Goal: Information Seeking & Learning: Learn about a topic

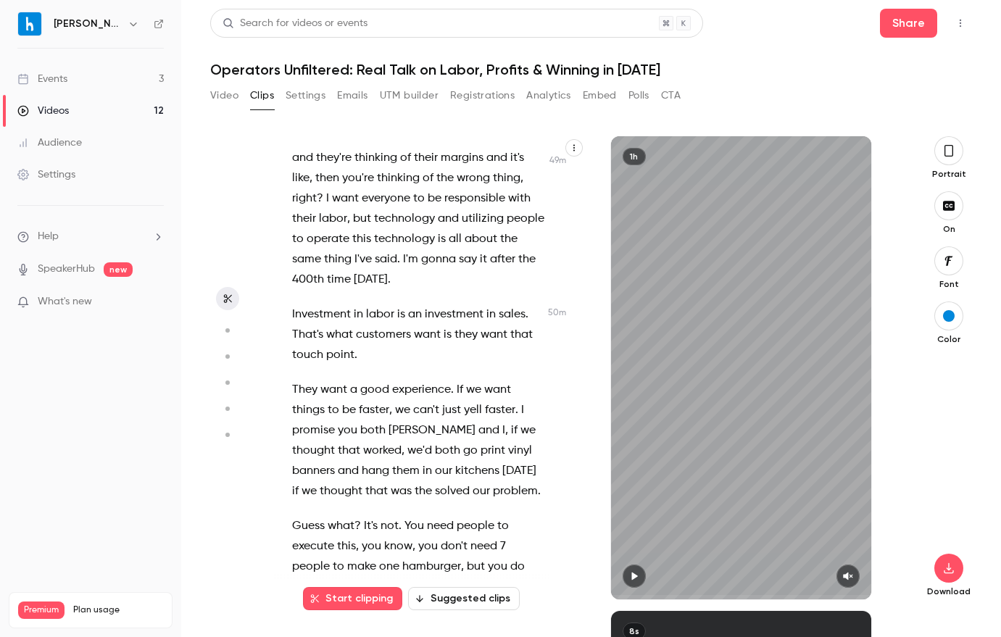
scroll to position [27404, 0]
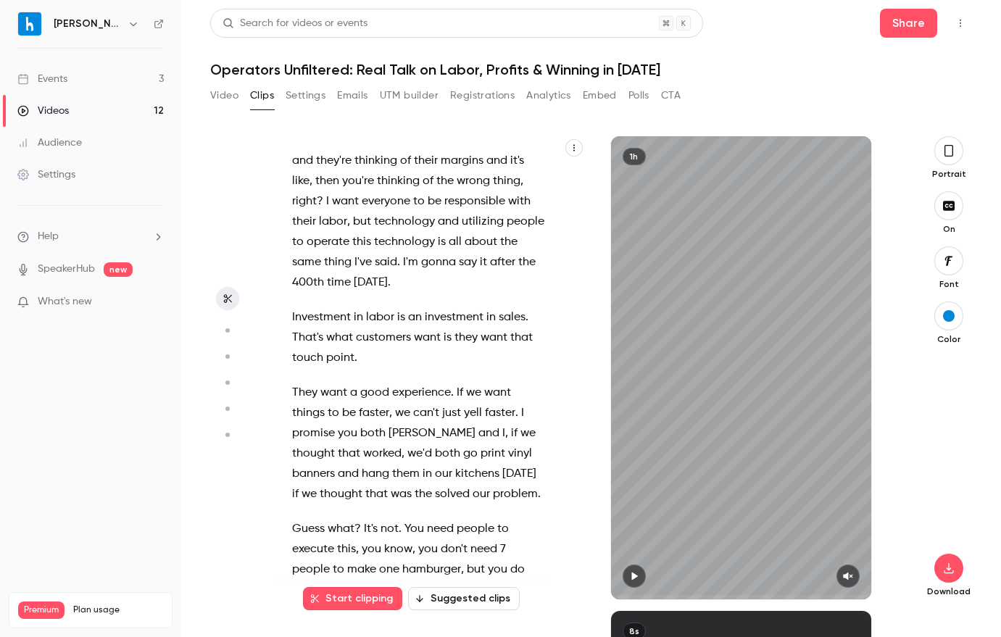
drag, startPoint x: 292, startPoint y: 189, endPoint x: 325, endPoint y: 196, distance: 33.3
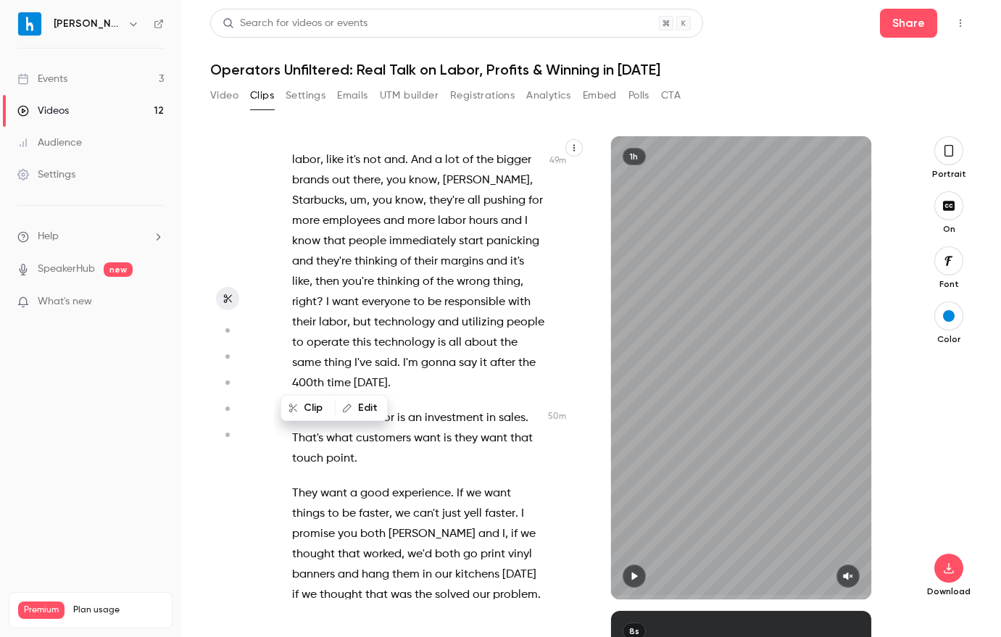
scroll to position [27222, 0]
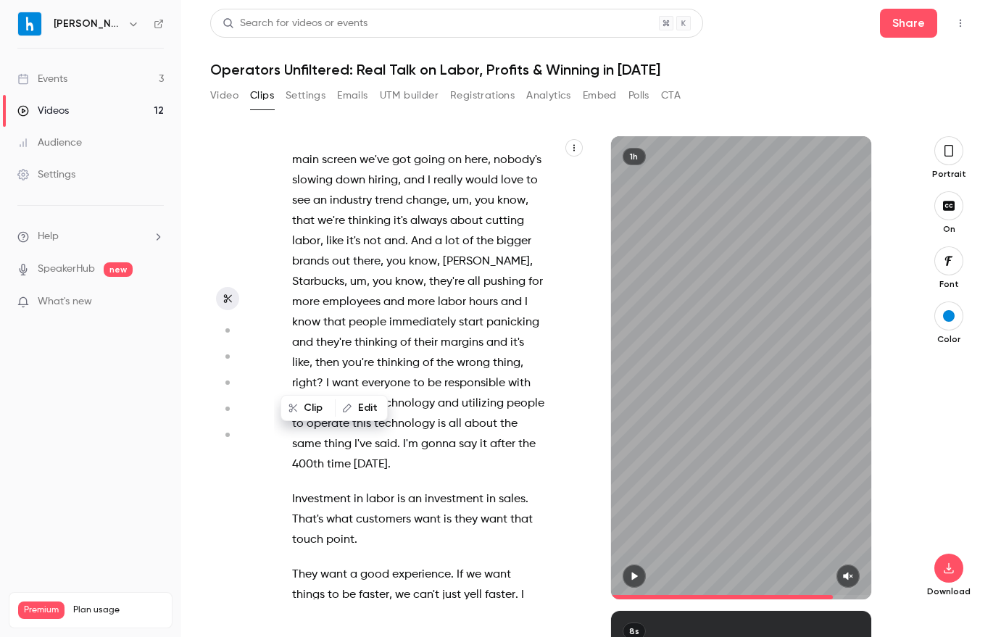
drag, startPoint x: 633, startPoint y: 572, endPoint x: 960, endPoint y: 173, distance: 515.5
click at [633, 572] on icon "button" at bounding box center [634, 576] width 12 height 10
click at [952, 151] on icon "button" at bounding box center [949, 151] width 12 height 16
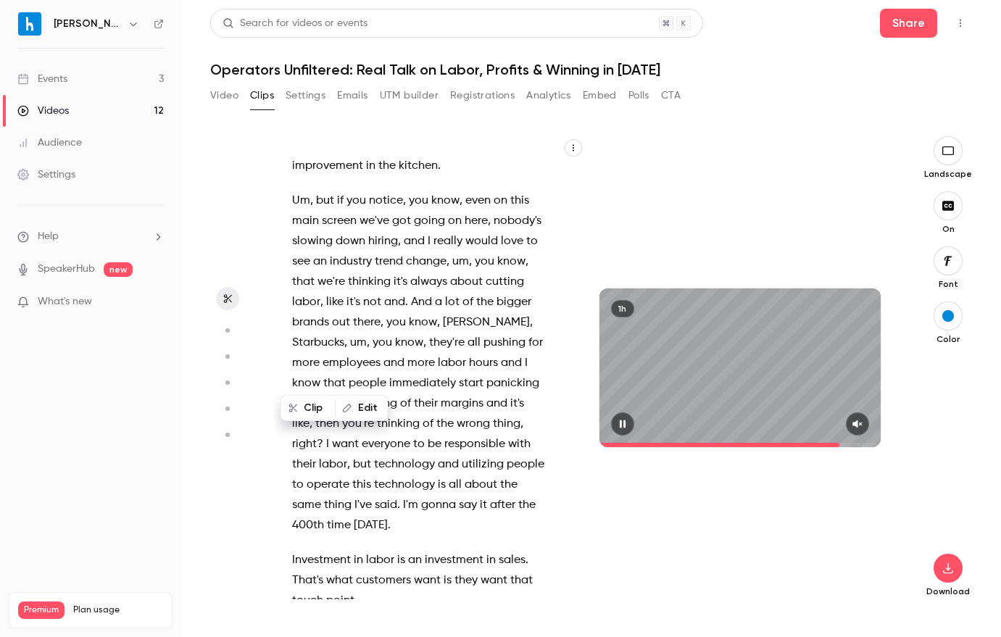
scroll to position [27243, 0]
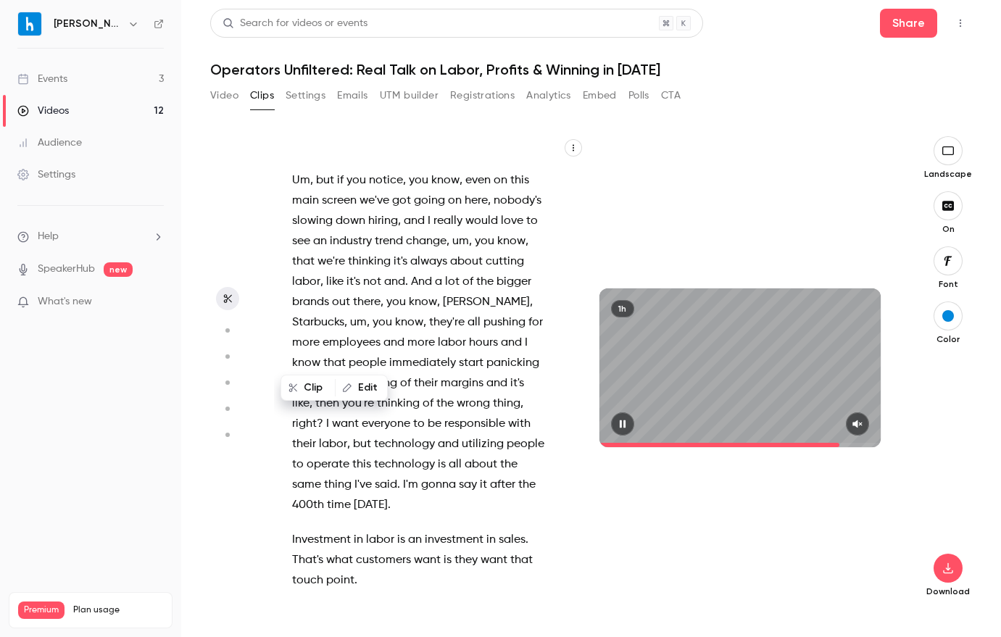
click at [849, 425] on button "button" at bounding box center [857, 423] width 23 height 23
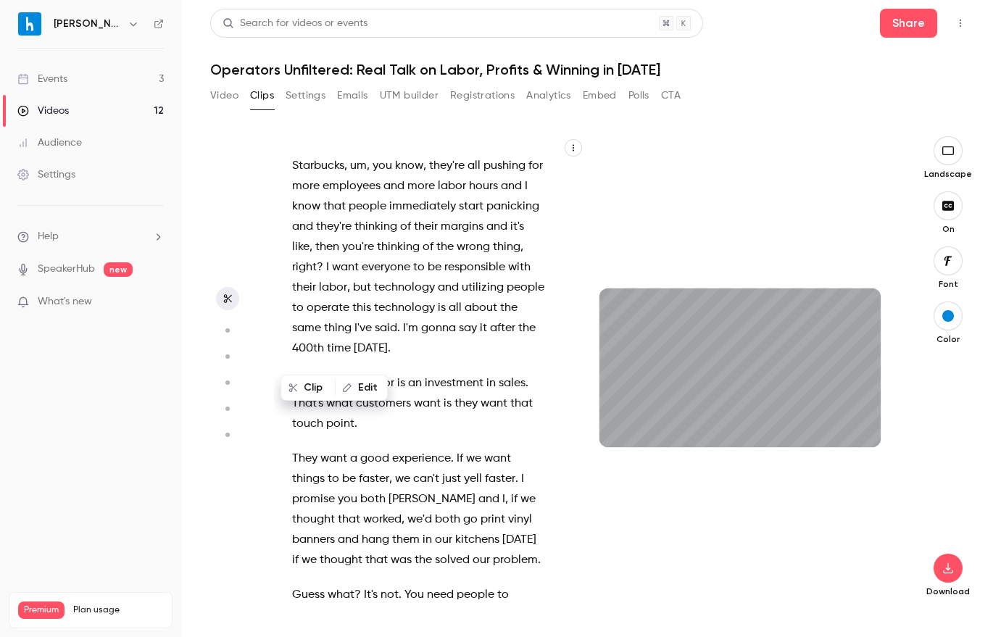
scroll to position [27419, 0]
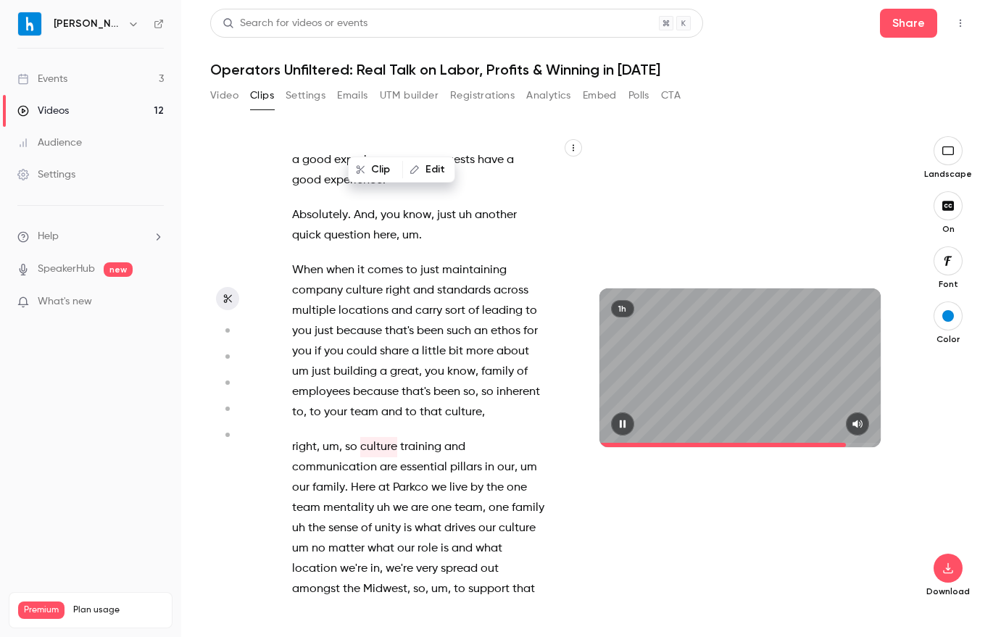
scroll to position [27996, 0]
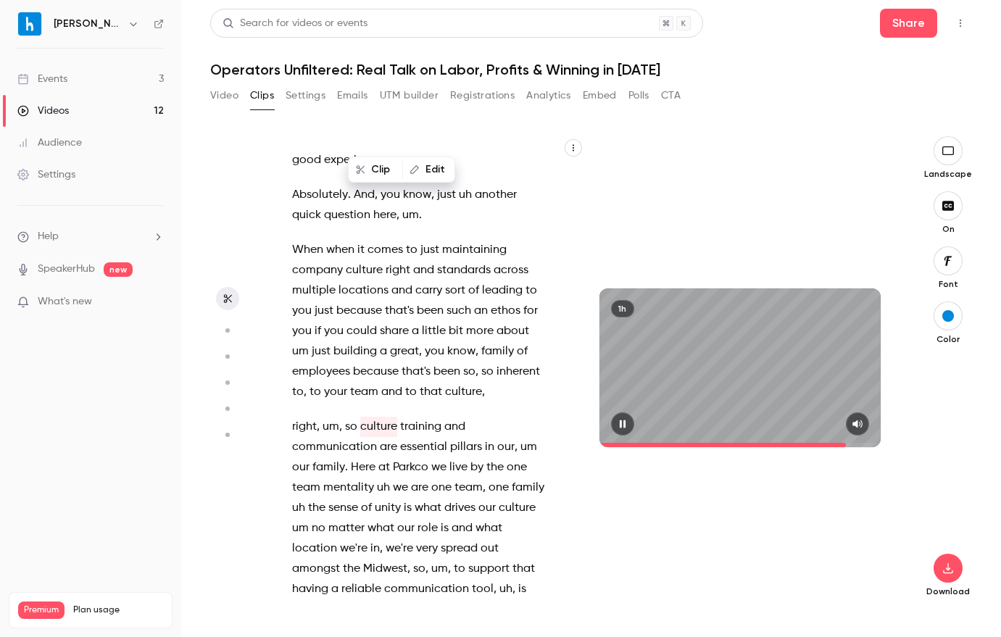
click at [625, 419] on icon "button" at bounding box center [623, 424] width 12 height 10
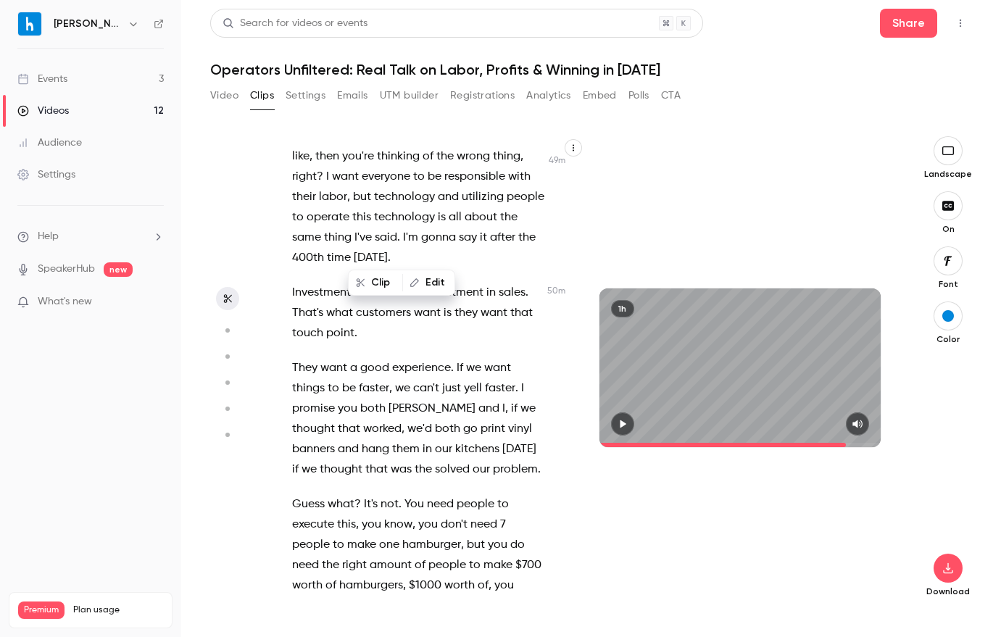
scroll to position [27472, 0]
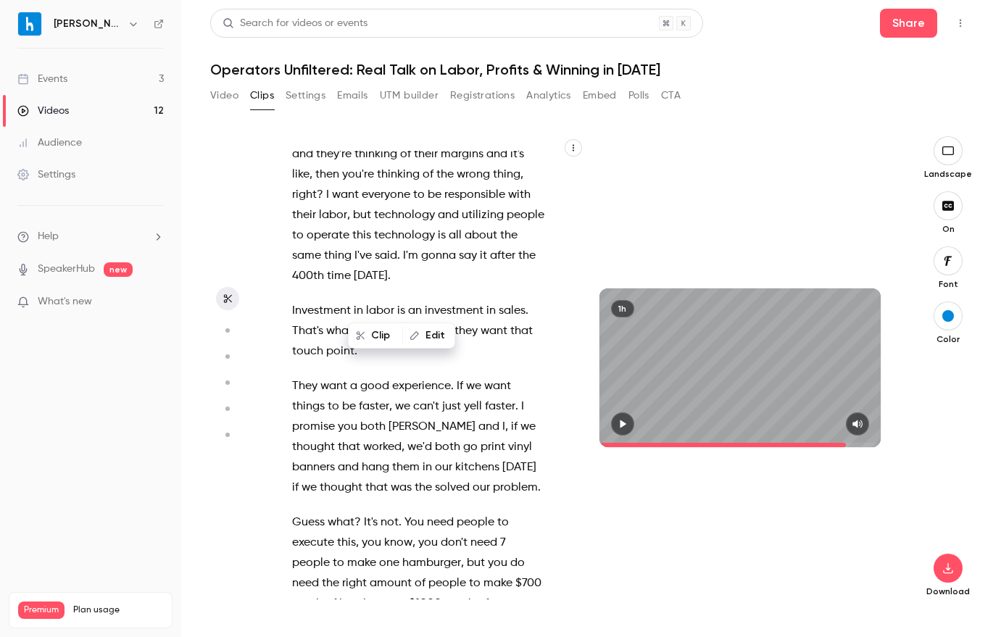
drag, startPoint x: 359, startPoint y: 301, endPoint x: 407, endPoint y: 309, distance: 48.6
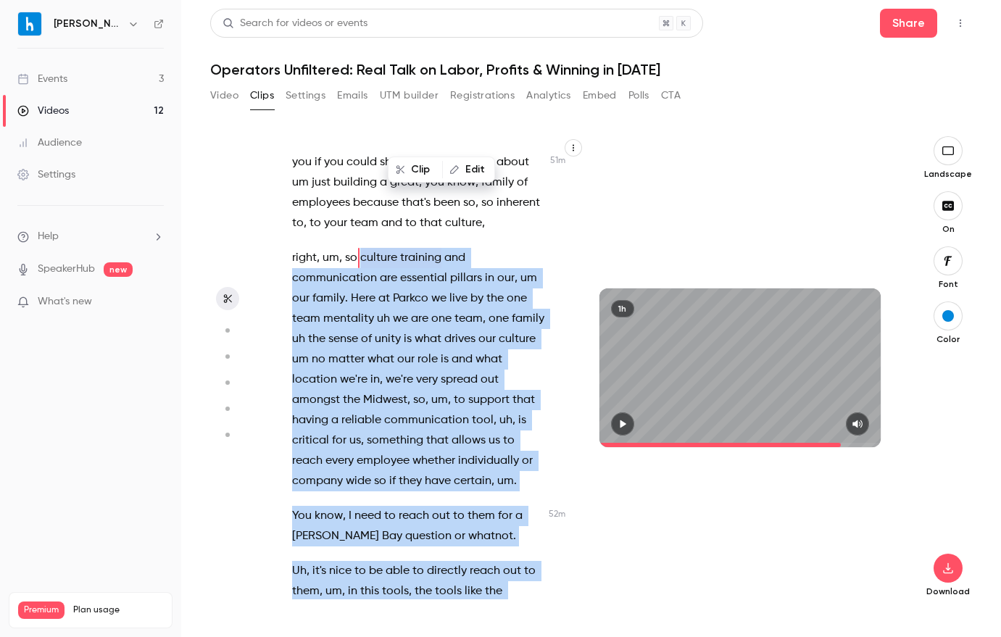
scroll to position [28180, 0]
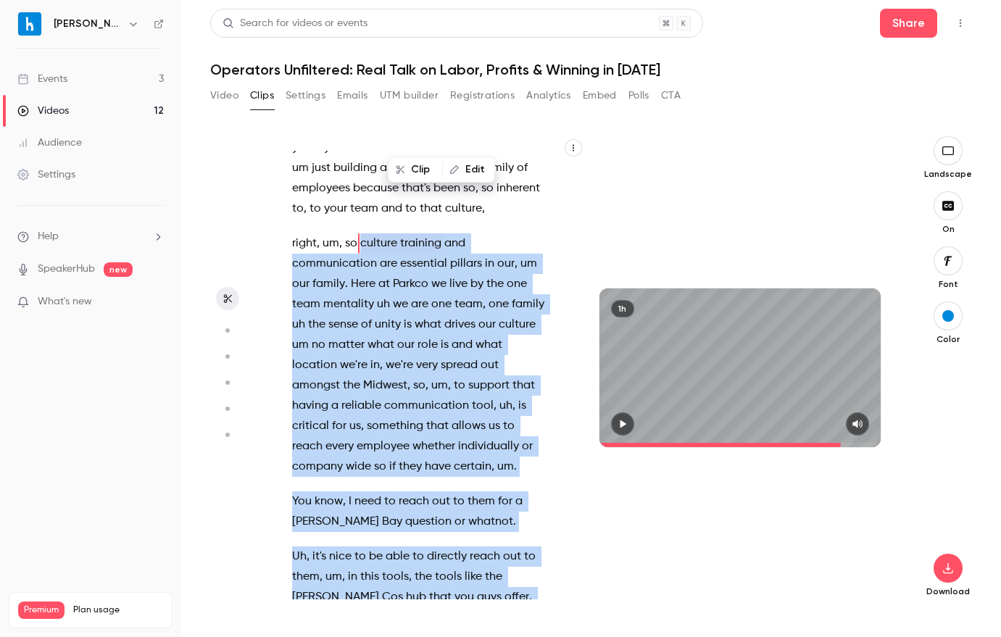
drag, startPoint x: 359, startPoint y: 375, endPoint x: 487, endPoint y: 498, distance: 177.4
click at [487, 498] on div "Mhm . Hello , hello . Good morning , good afternoon . We will give everyone abo…" at bounding box center [426, 375] width 304 height 449
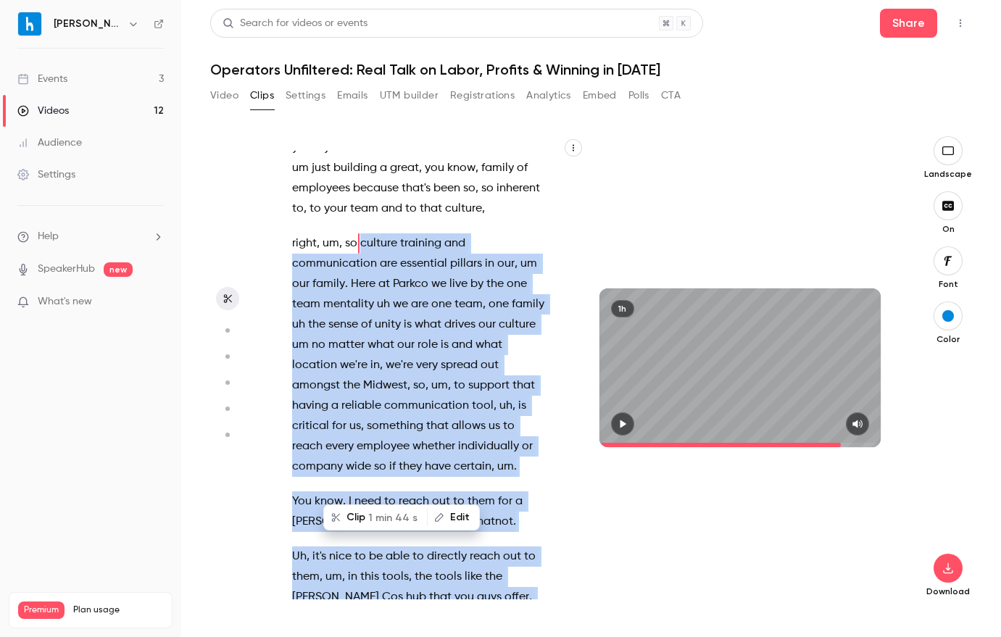
click at [624, 419] on icon "button" at bounding box center [623, 424] width 12 height 10
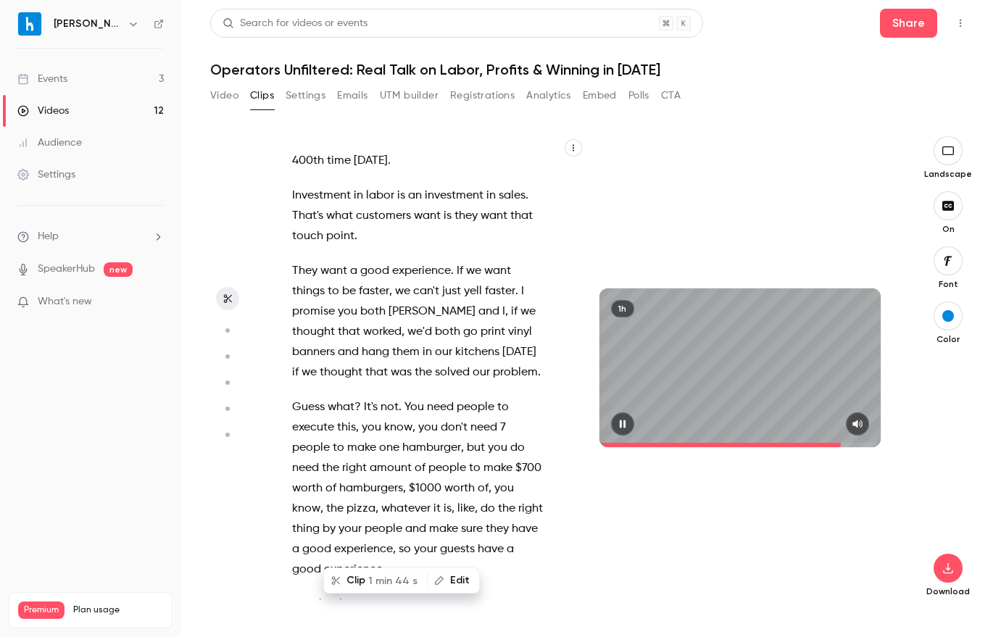
scroll to position [27419, 0]
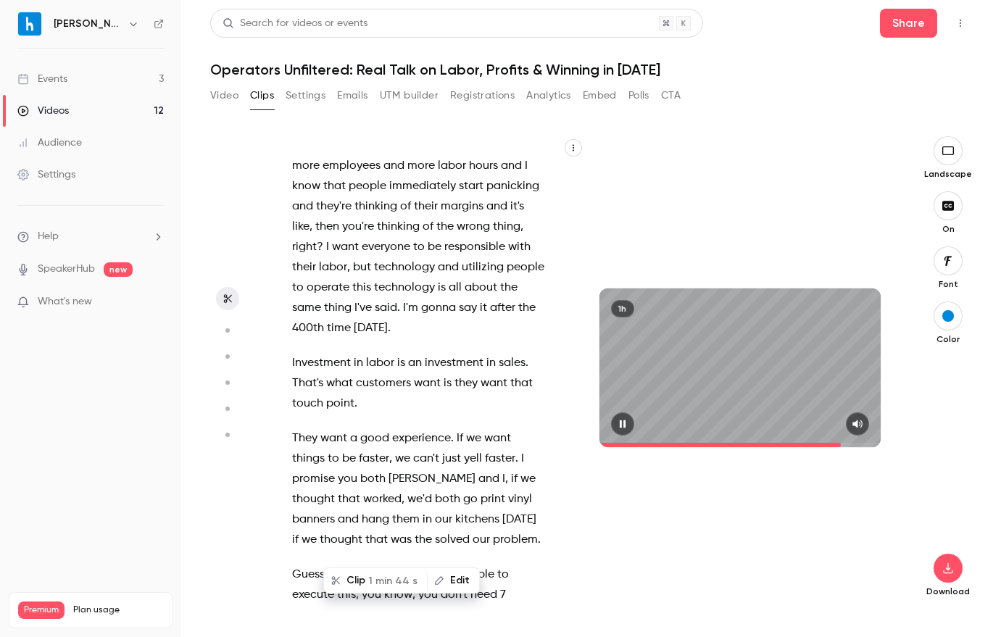
click at [806, 444] on span at bounding box center [719, 445] width 241 height 4
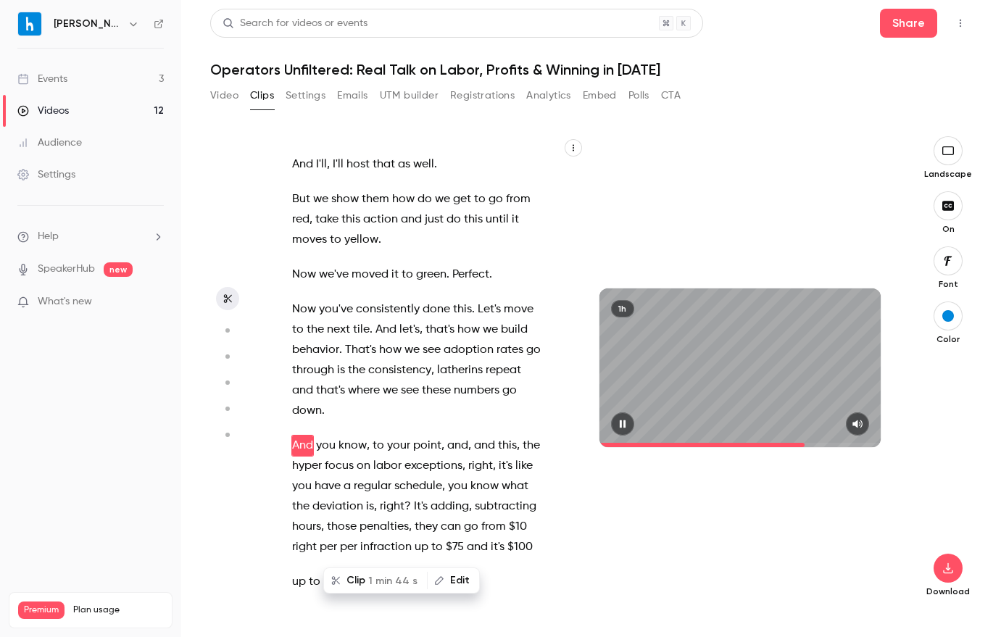
scroll to position [23624, 0]
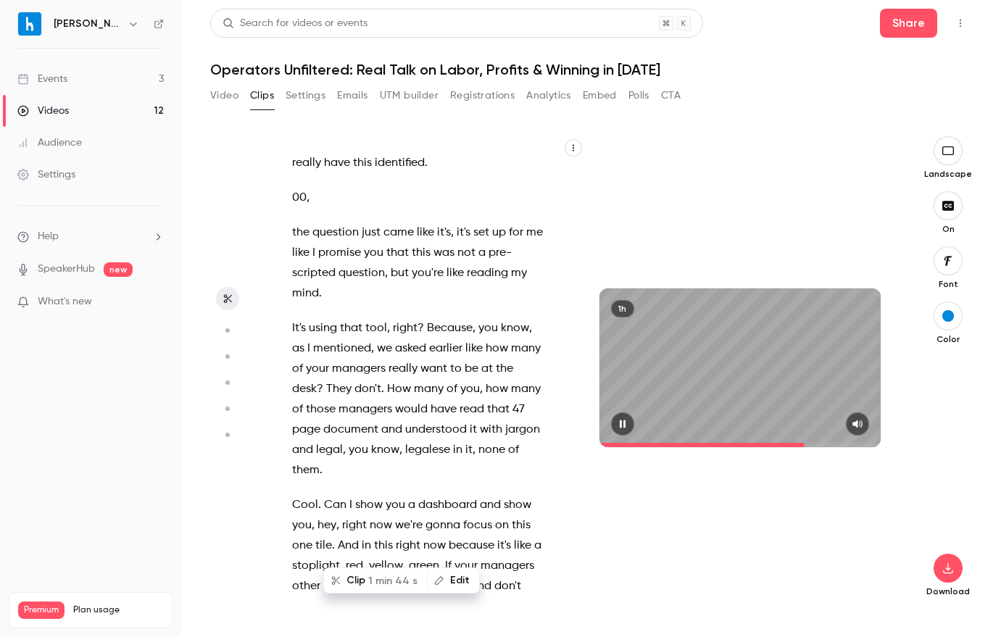
click at [625, 423] on icon "button" at bounding box center [622, 424] width 6 height 8
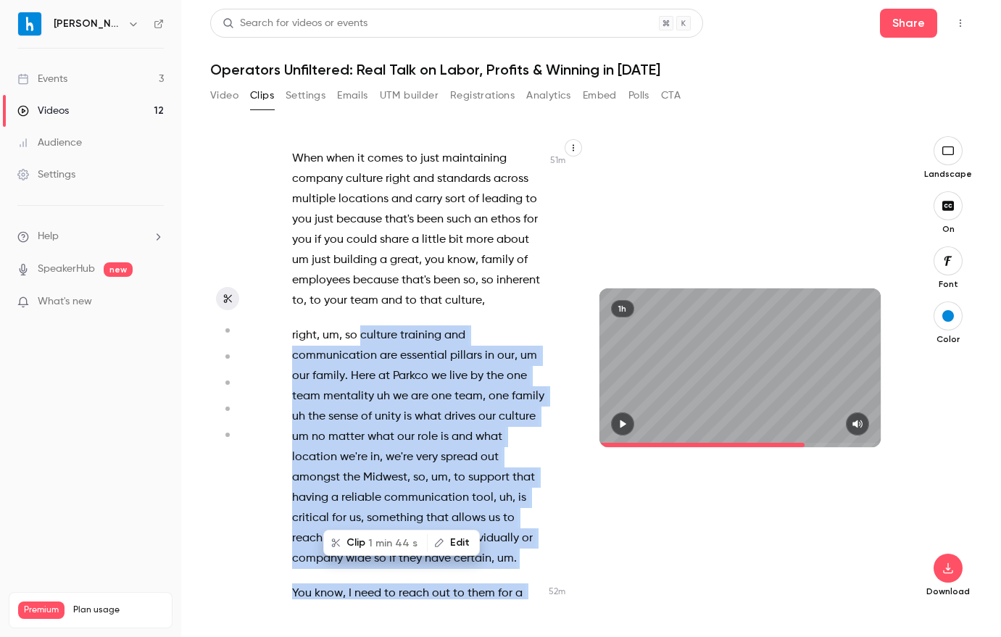
scroll to position [28089, 0]
drag, startPoint x: 627, startPoint y: 425, endPoint x: 386, endPoint y: 438, distance: 241.7
click at [627, 425] on icon "button" at bounding box center [623, 424] width 12 height 10
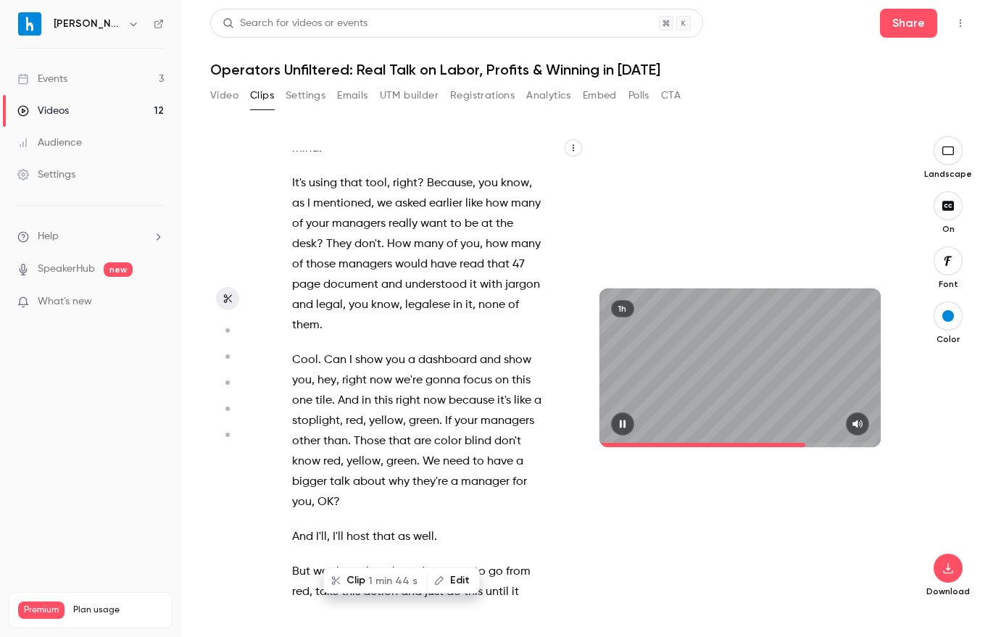
scroll to position [23645, 0]
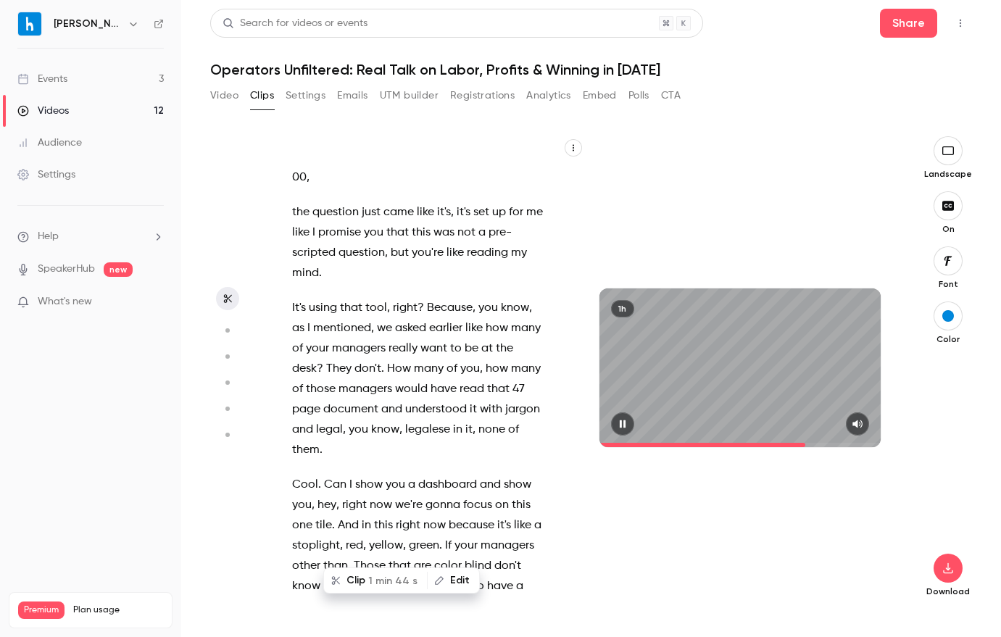
drag, startPoint x: 630, startPoint y: 421, endPoint x: 399, endPoint y: 456, distance: 233.8
click at [630, 421] on button "button" at bounding box center [622, 423] width 23 height 23
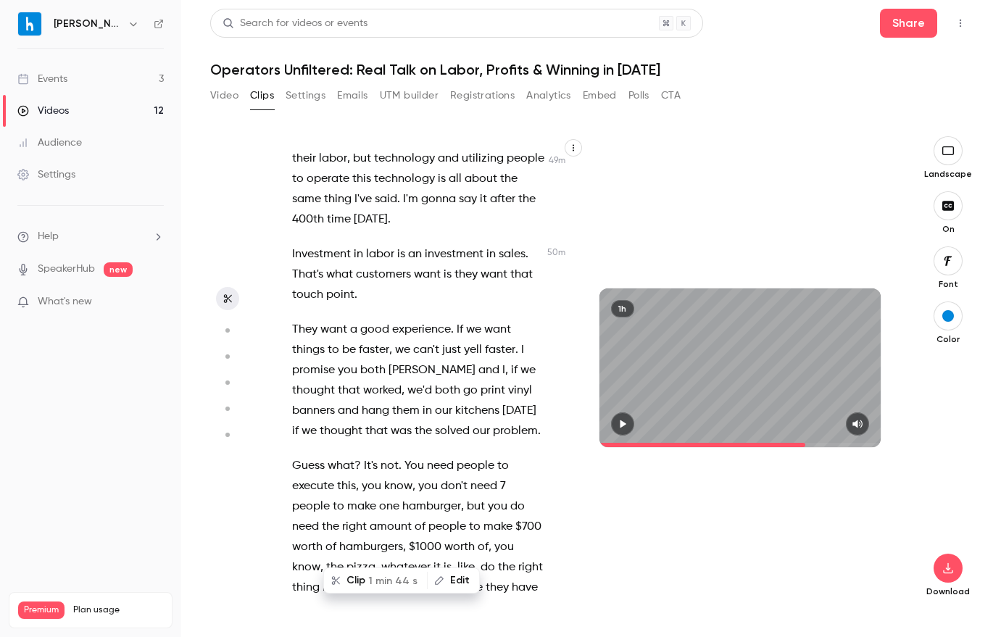
scroll to position [27527, 0]
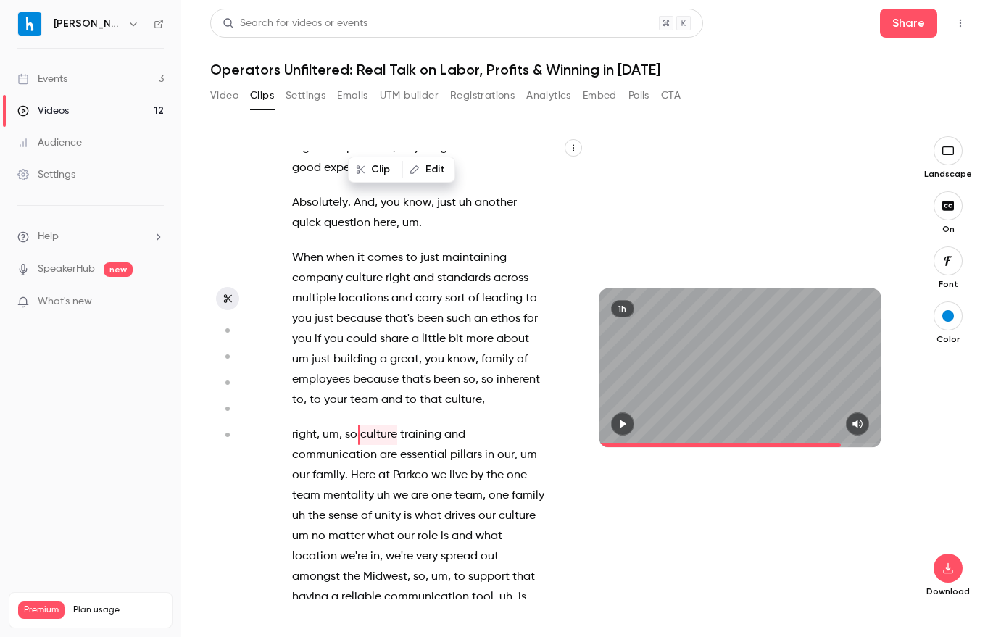
scroll to position [27983, 0]
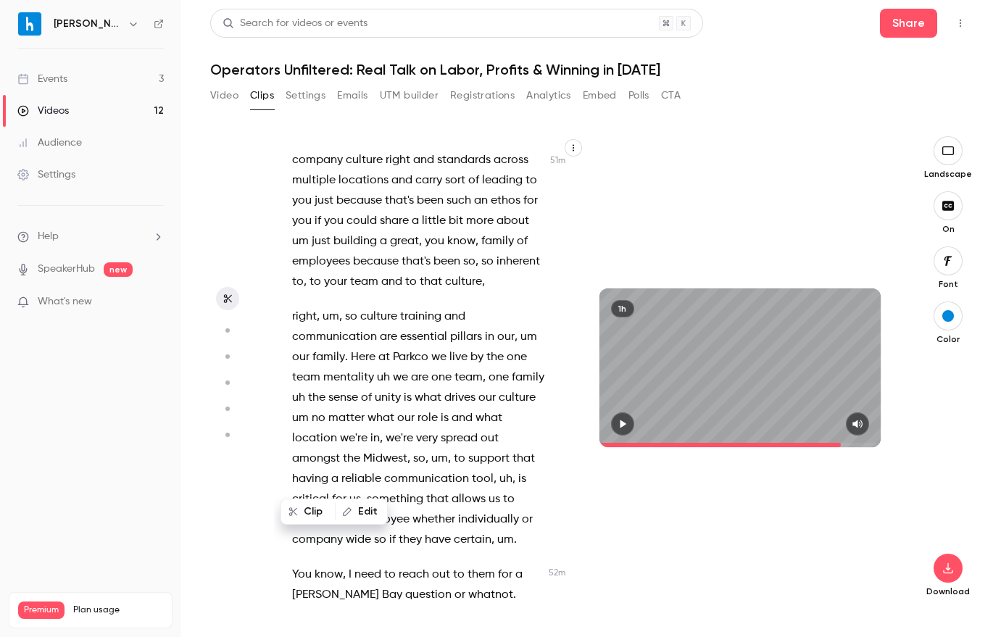
scroll to position [28112, 0]
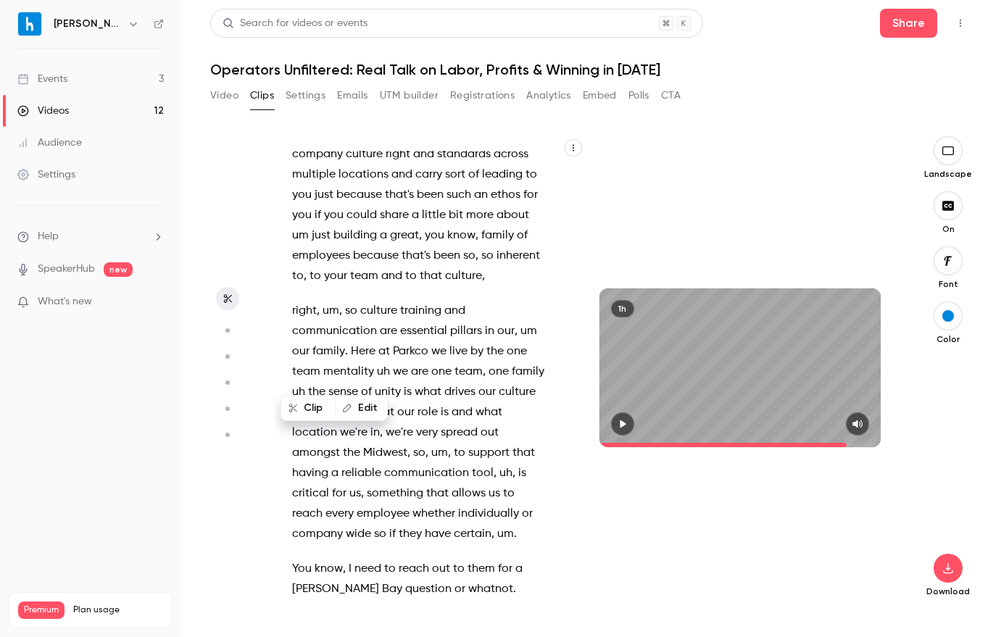
click at [622, 421] on icon "button" at bounding box center [623, 424] width 6 height 8
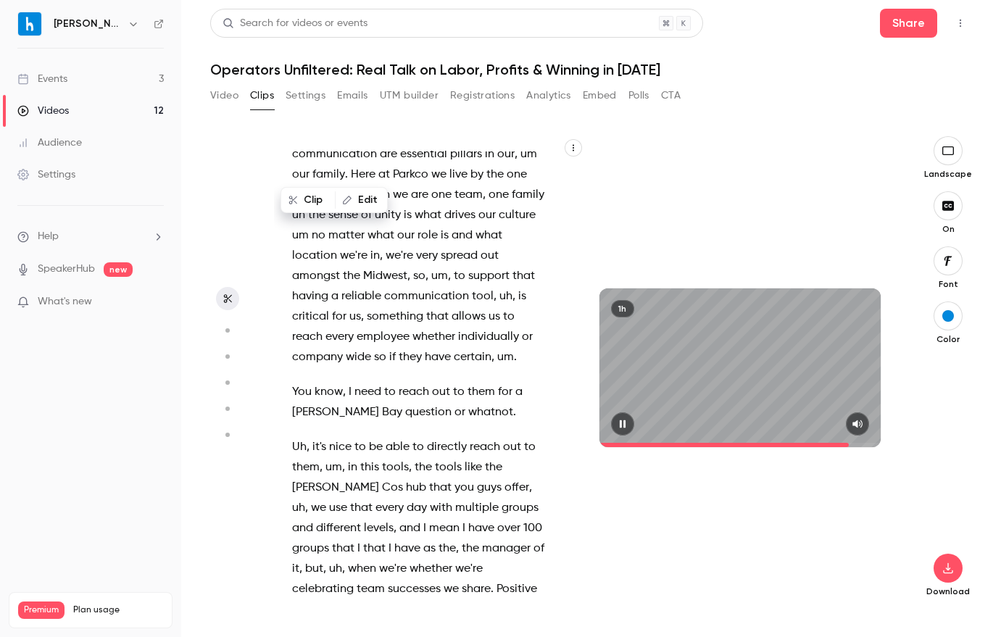
scroll to position [28324, 0]
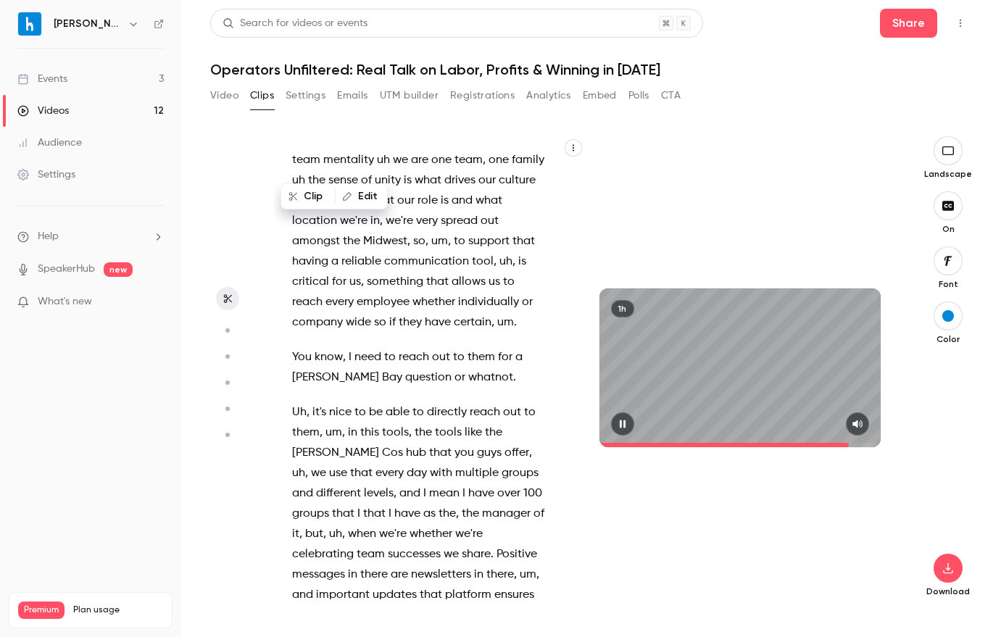
click at [625, 427] on icon "button" at bounding box center [622, 424] width 6 height 8
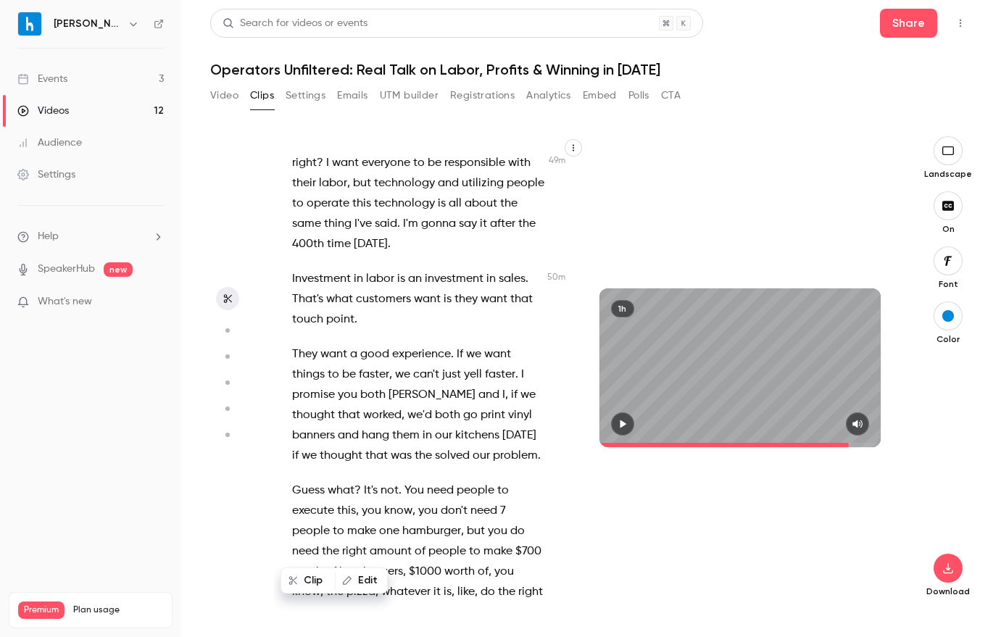
scroll to position [27490, 0]
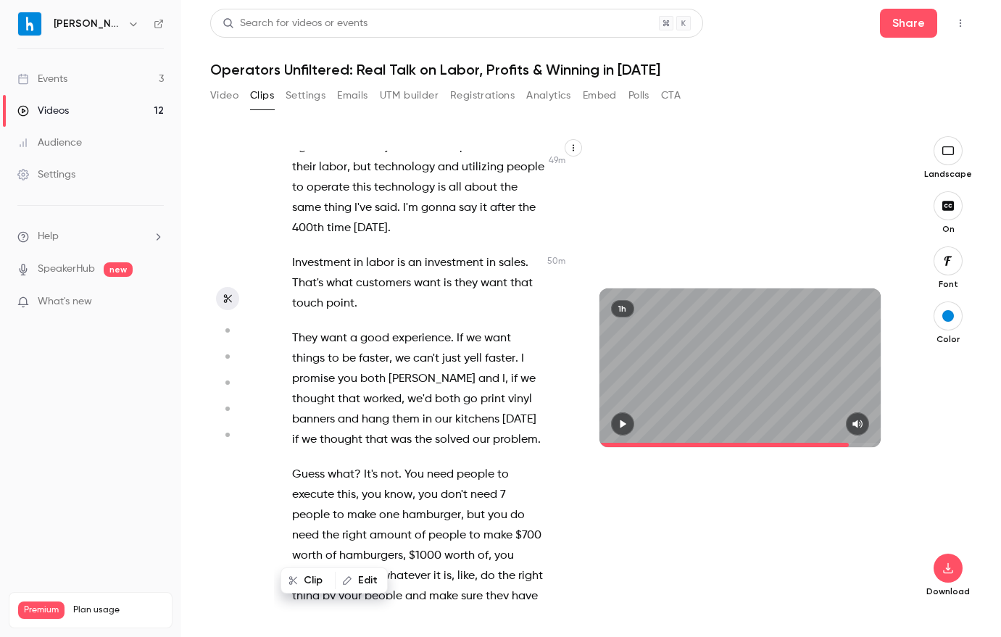
drag, startPoint x: 346, startPoint y: 281, endPoint x: 360, endPoint y: 317, distance: 38.1
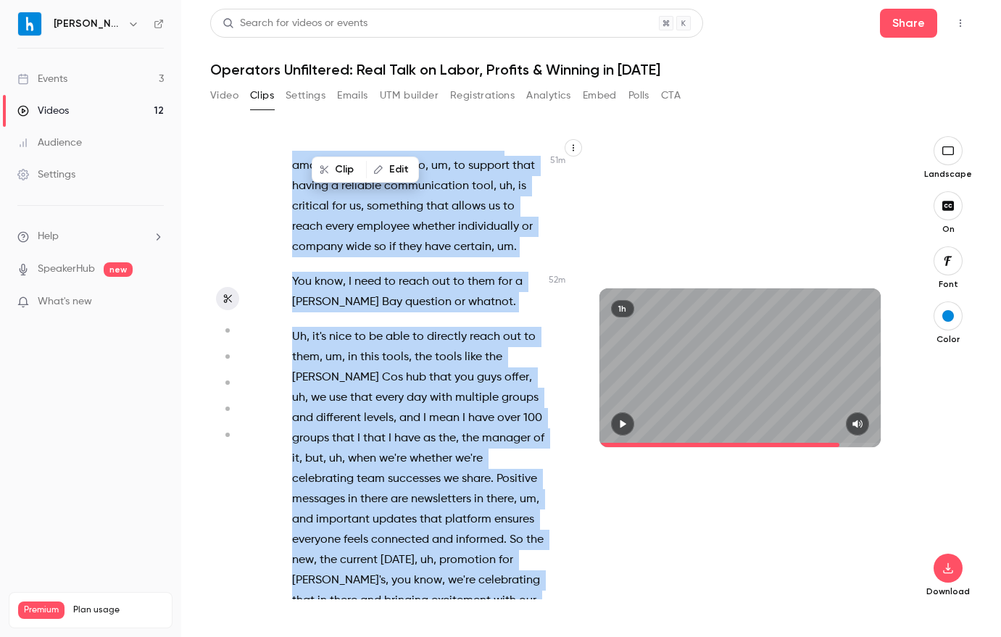
scroll to position [28398, 0]
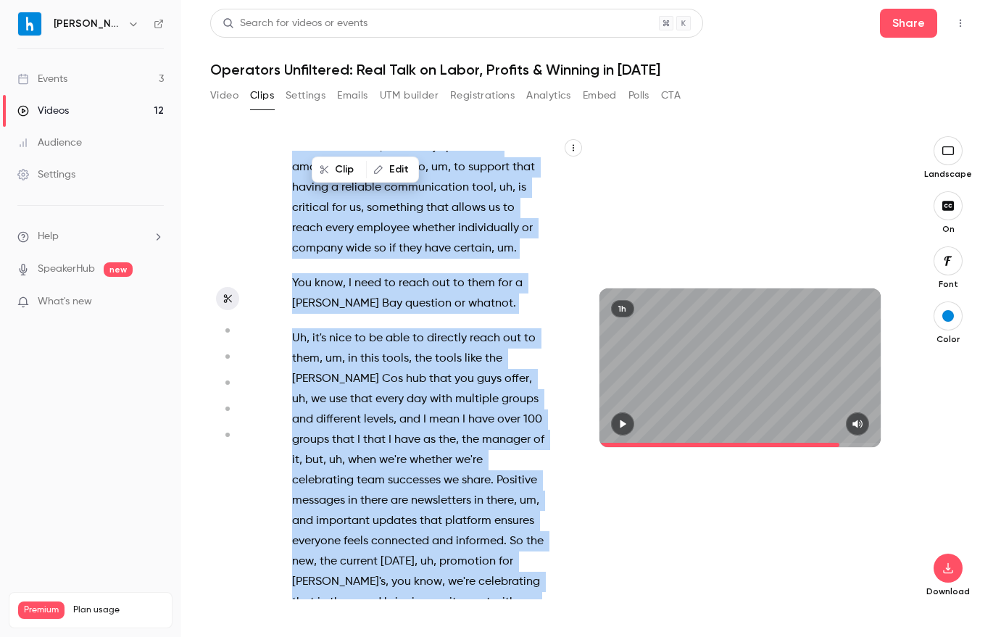
drag, startPoint x: 347, startPoint y: 471, endPoint x: 514, endPoint y: 255, distance: 272.8
click at [475, 262] on div "Mhm . Hello , hello . Good morning , good afternoon . We will give everyone abo…" at bounding box center [426, 375] width 304 height 449
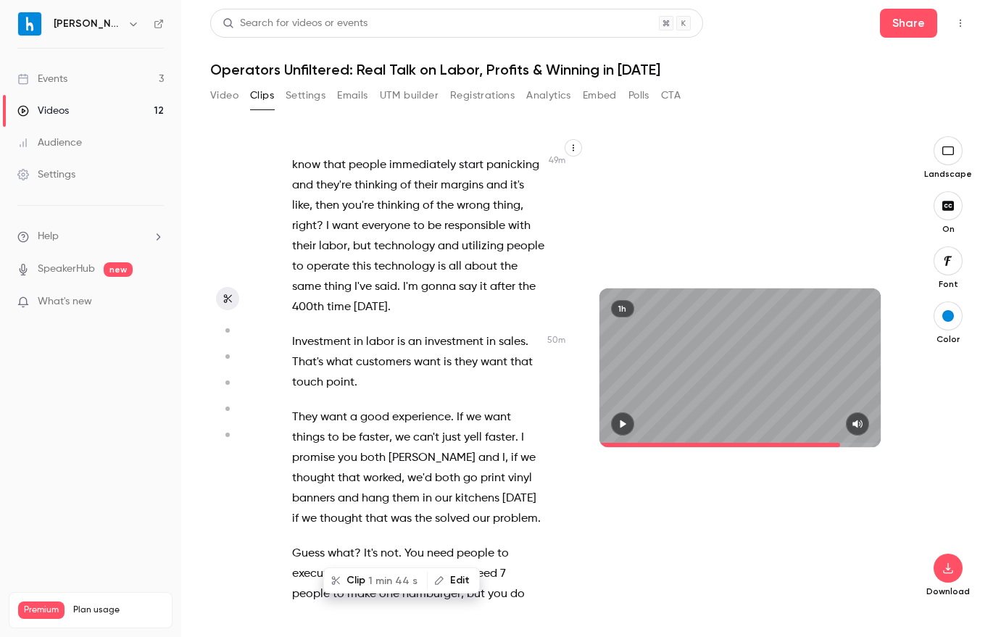
scroll to position [27399, 0]
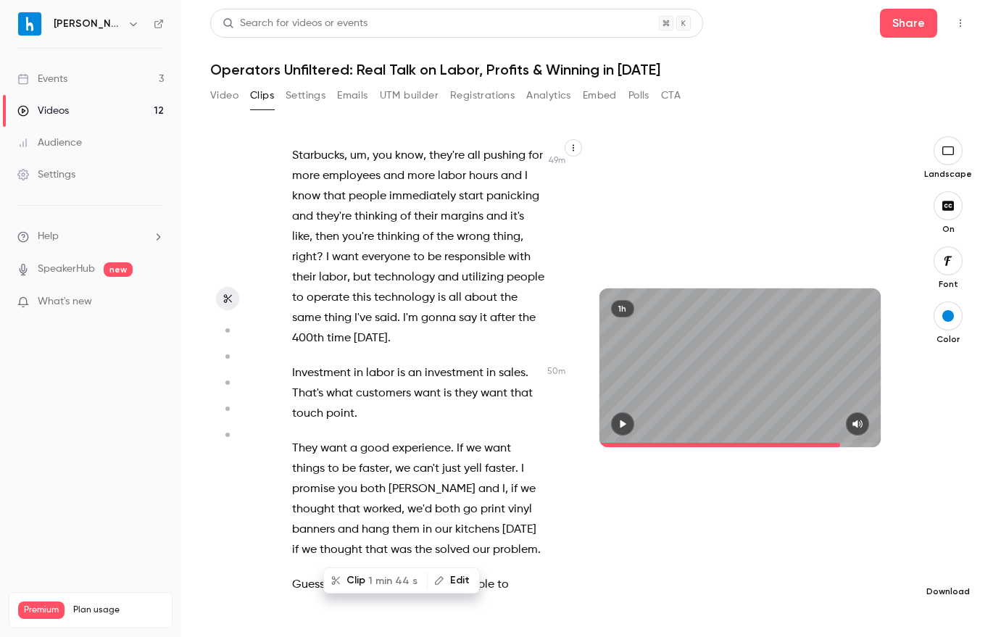
click at [945, 570] on icon "button" at bounding box center [947, 568] width 17 height 12
click at [811, 595] on span "Standard" at bounding box center [840, 593] width 166 height 15
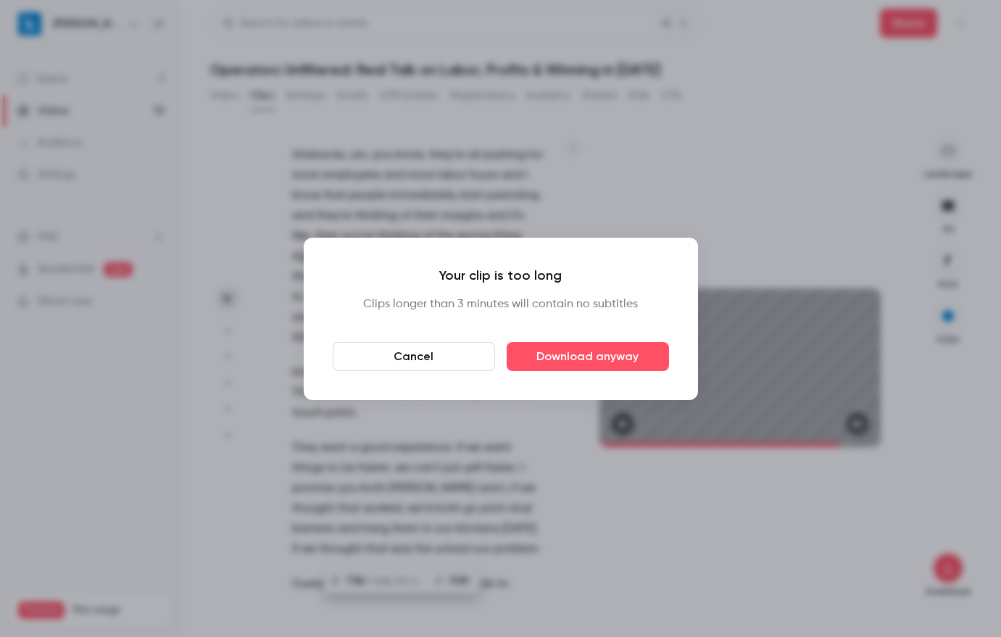
click at [438, 356] on button "Cancel" at bounding box center [414, 356] width 162 height 29
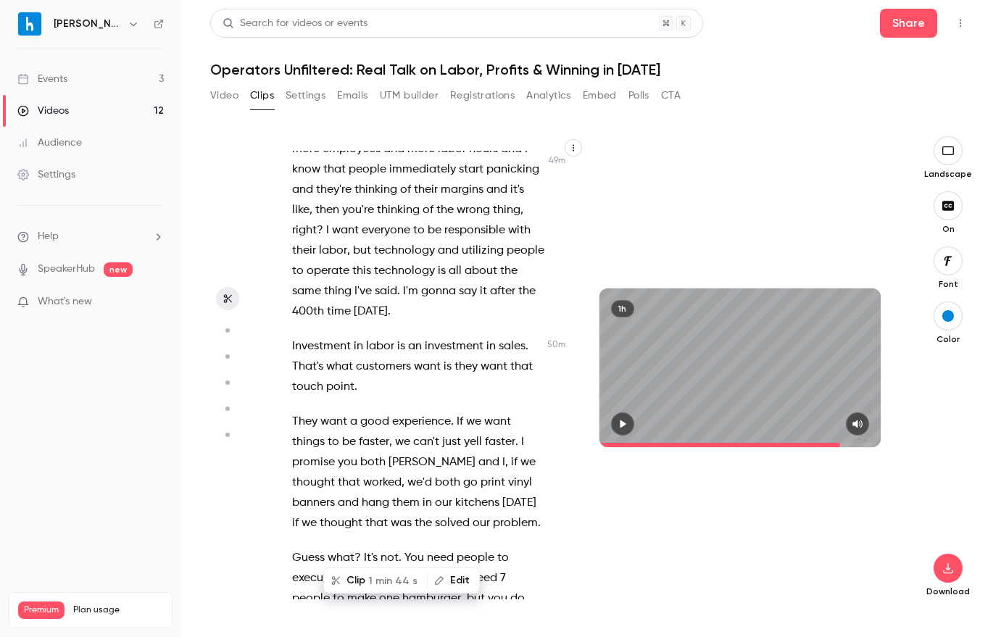
scroll to position [27453, 0]
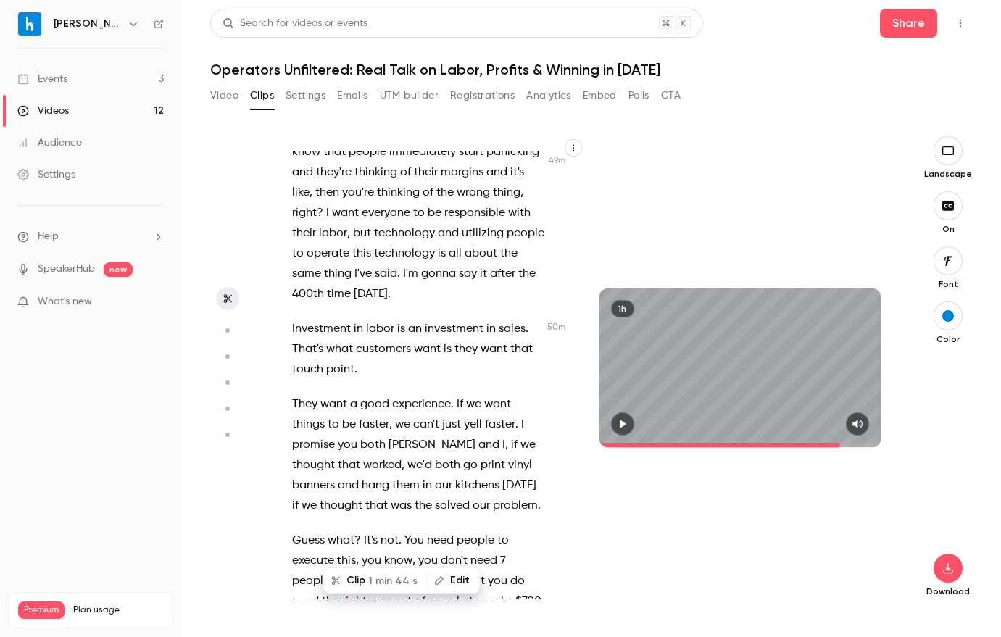
click at [372, 584] on button "Clip 1 min 44 s" at bounding box center [375, 580] width 101 height 23
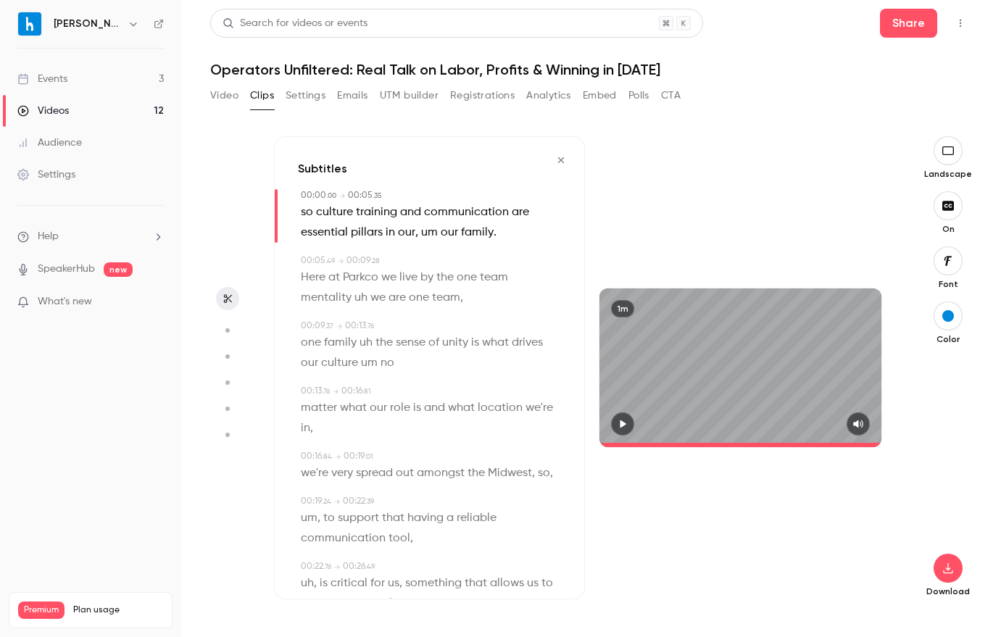
type input "*"
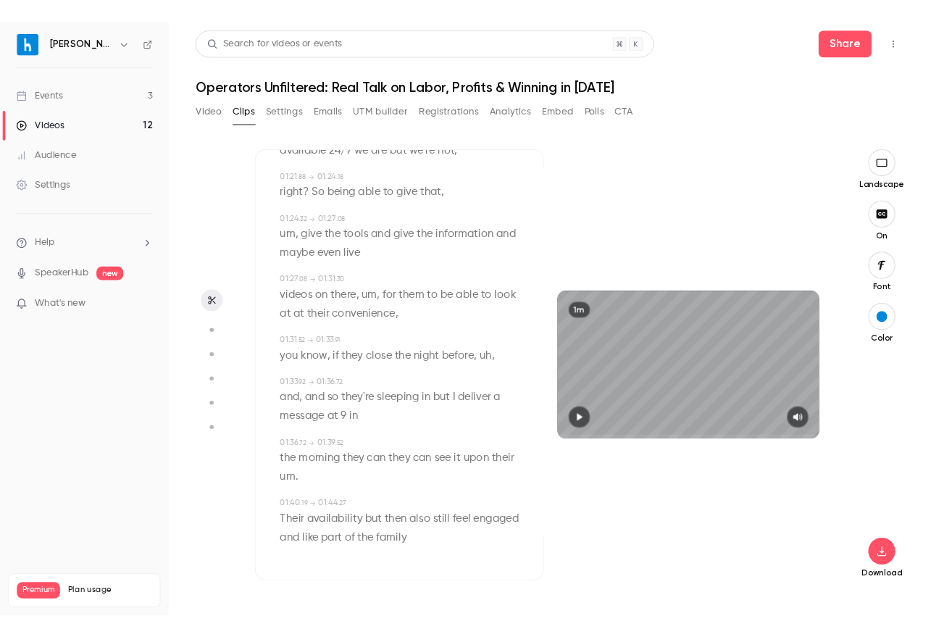
scroll to position [0, 0]
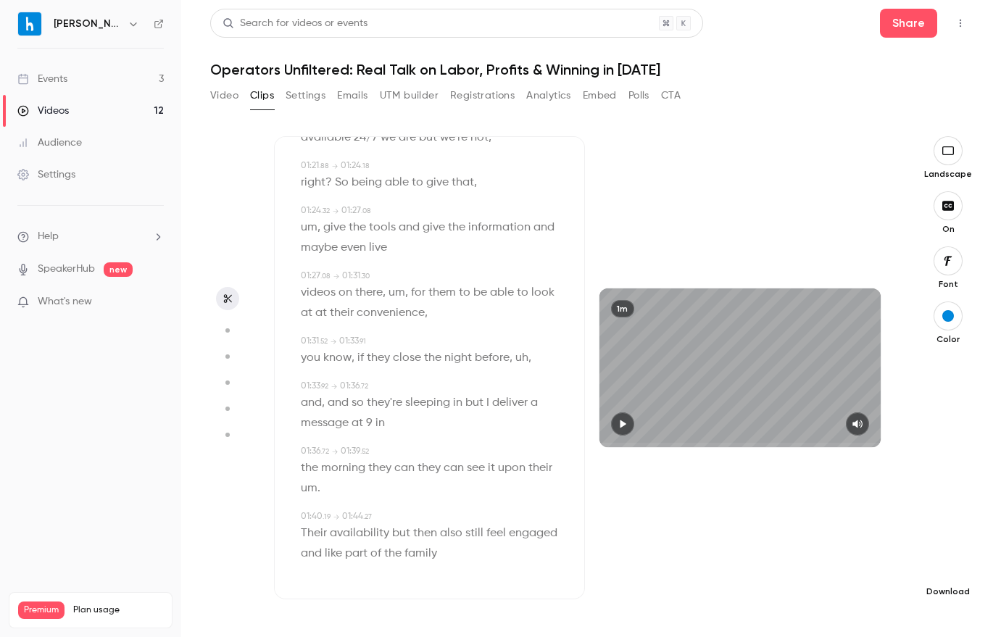
click at [947, 569] on icon "button" at bounding box center [947, 568] width 17 height 12
click at [876, 607] on span "Balance between quality and CPU time" at bounding box center [840, 608] width 166 height 14
click at [217, 94] on button "Video" at bounding box center [224, 95] width 28 height 23
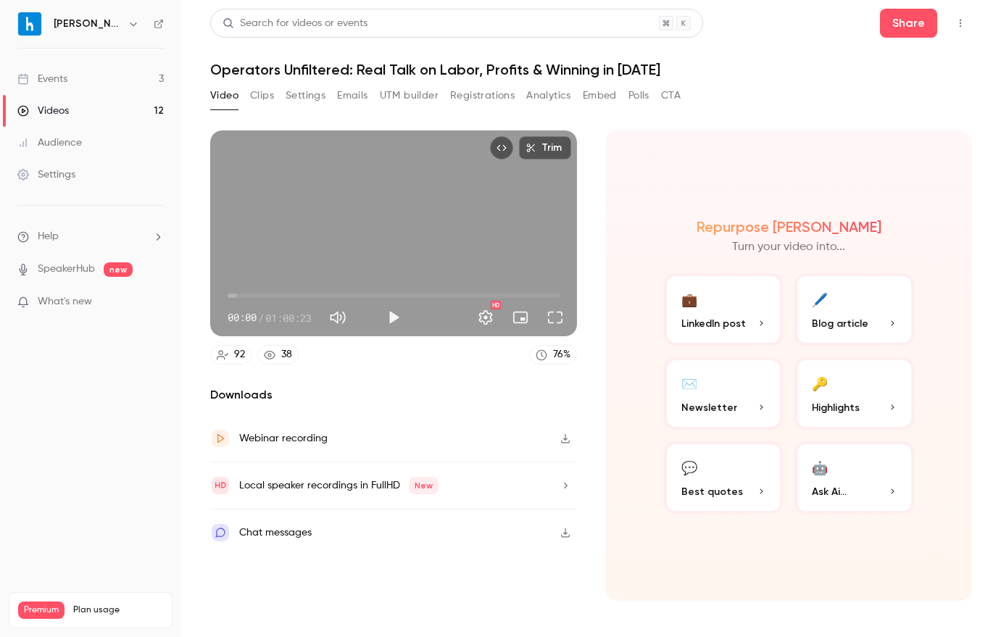
click at [863, 386] on button "🔑 Highlights" at bounding box center [854, 393] width 120 height 72
